Goal: Navigation & Orientation: Find specific page/section

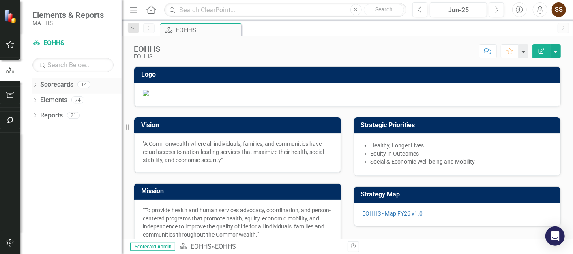
click at [39, 85] on div "Dropdown Scorecards 14" at bounding box center [76, 85] width 89 height 15
click at [35, 82] on div "Dropdown Scorecards 14" at bounding box center [76, 85] width 89 height 15
click at [34, 84] on icon "Dropdown" at bounding box center [35, 86] width 6 height 4
click at [39, 99] on icon "Dropdown" at bounding box center [40, 99] width 6 height 5
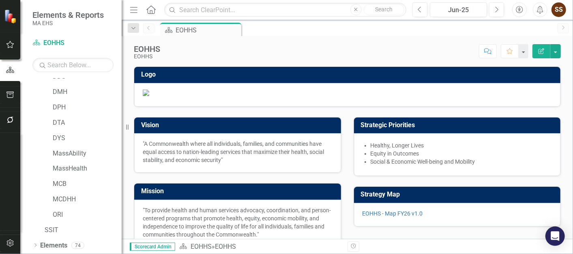
scroll to position [69, 0]
click at [69, 112] on div "DPH" at bounding box center [87, 107] width 69 height 13
click at [60, 104] on link "DPH" at bounding box center [87, 107] width 69 height 9
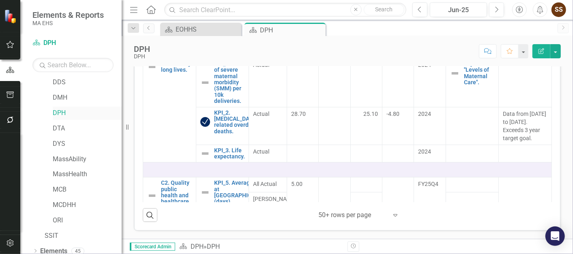
scroll to position [84, 0]
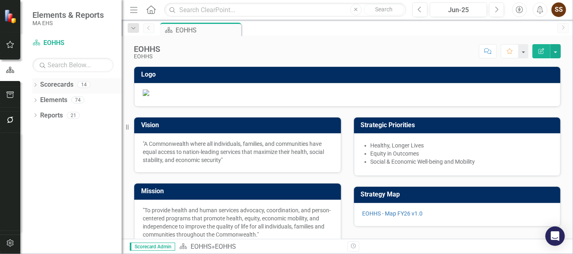
click at [37, 87] on icon "Dropdown" at bounding box center [35, 86] width 6 height 4
click at [38, 97] on div "Dropdown" at bounding box center [40, 100] width 6 height 7
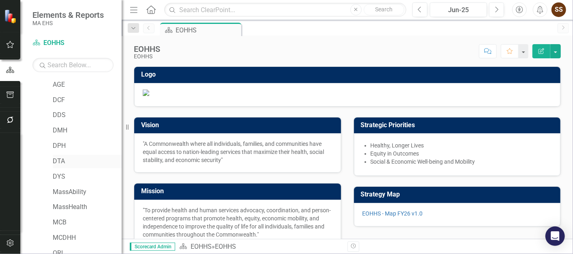
scroll to position [45, 0]
click at [87, 148] on link "DTA" at bounding box center [87, 147] width 69 height 9
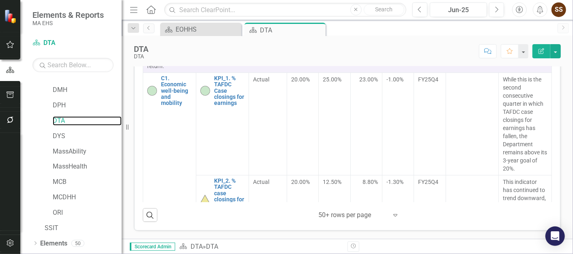
scroll to position [84, 0]
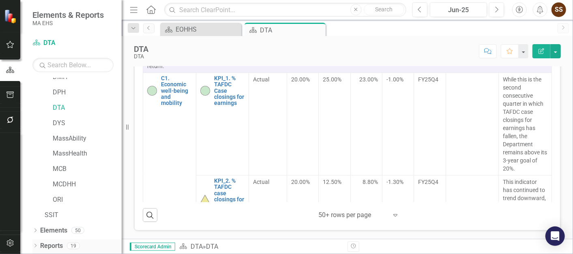
click at [37, 245] on icon "Dropdown" at bounding box center [35, 247] width 6 height 4
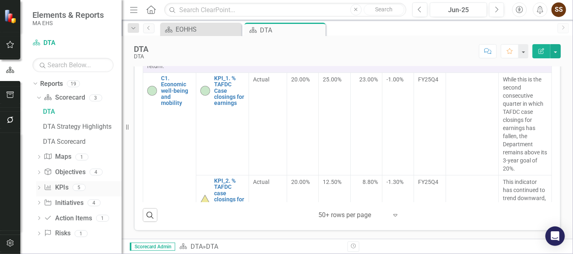
click at [64, 187] on link "KPI KPIs" at bounding box center [56, 187] width 24 height 9
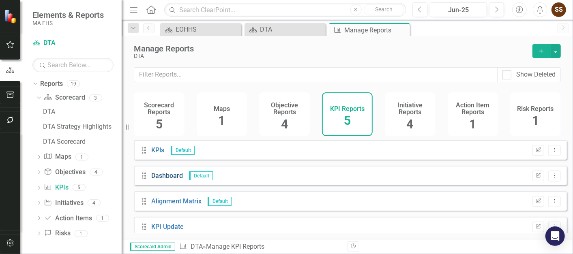
click at [174, 178] on link "Dashboard" at bounding box center [167, 176] width 32 height 8
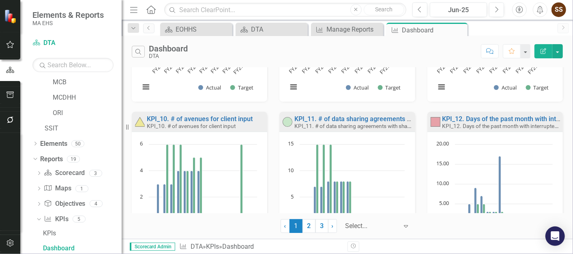
scroll to position [542, 0]
